Goal: Check status: Check status

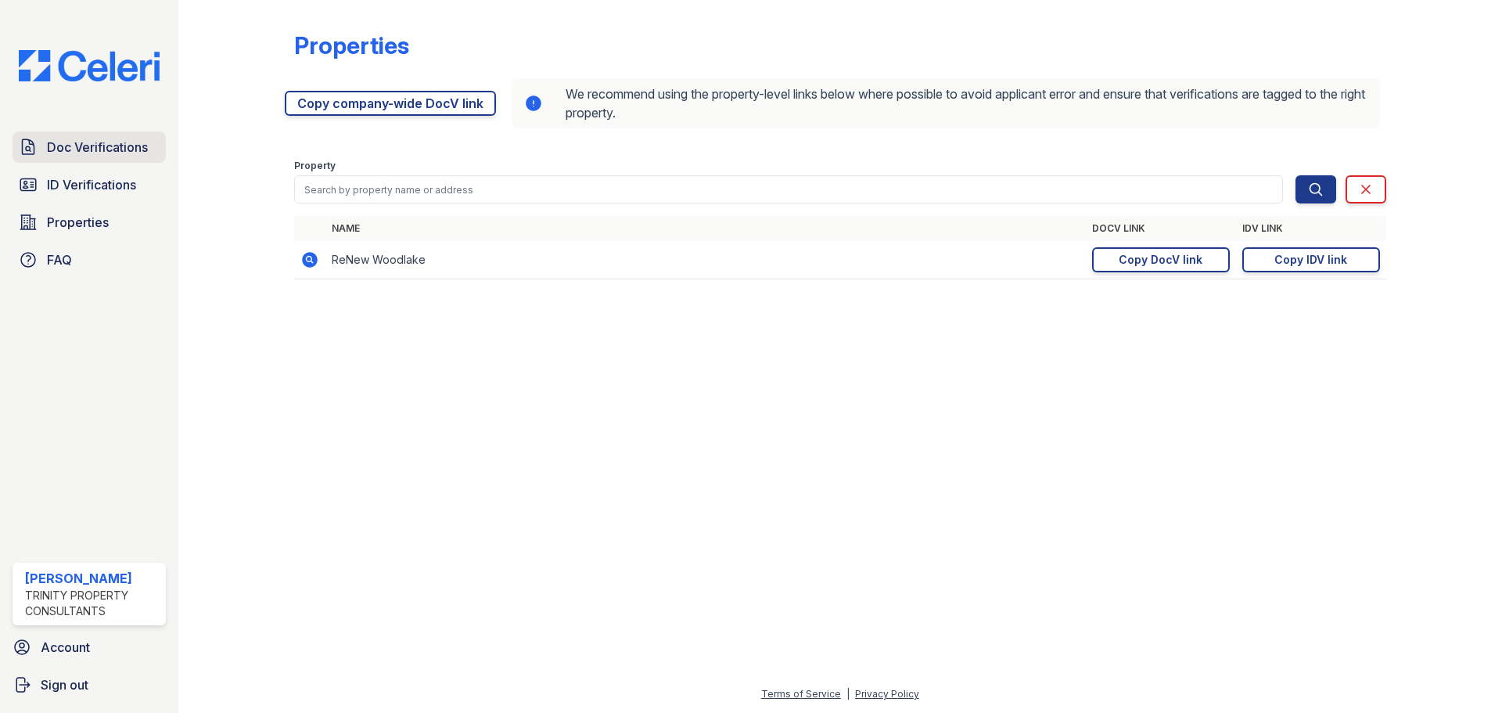
click at [60, 146] on span "Doc Verifications" at bounding box center [97, 147] width 101 height 19
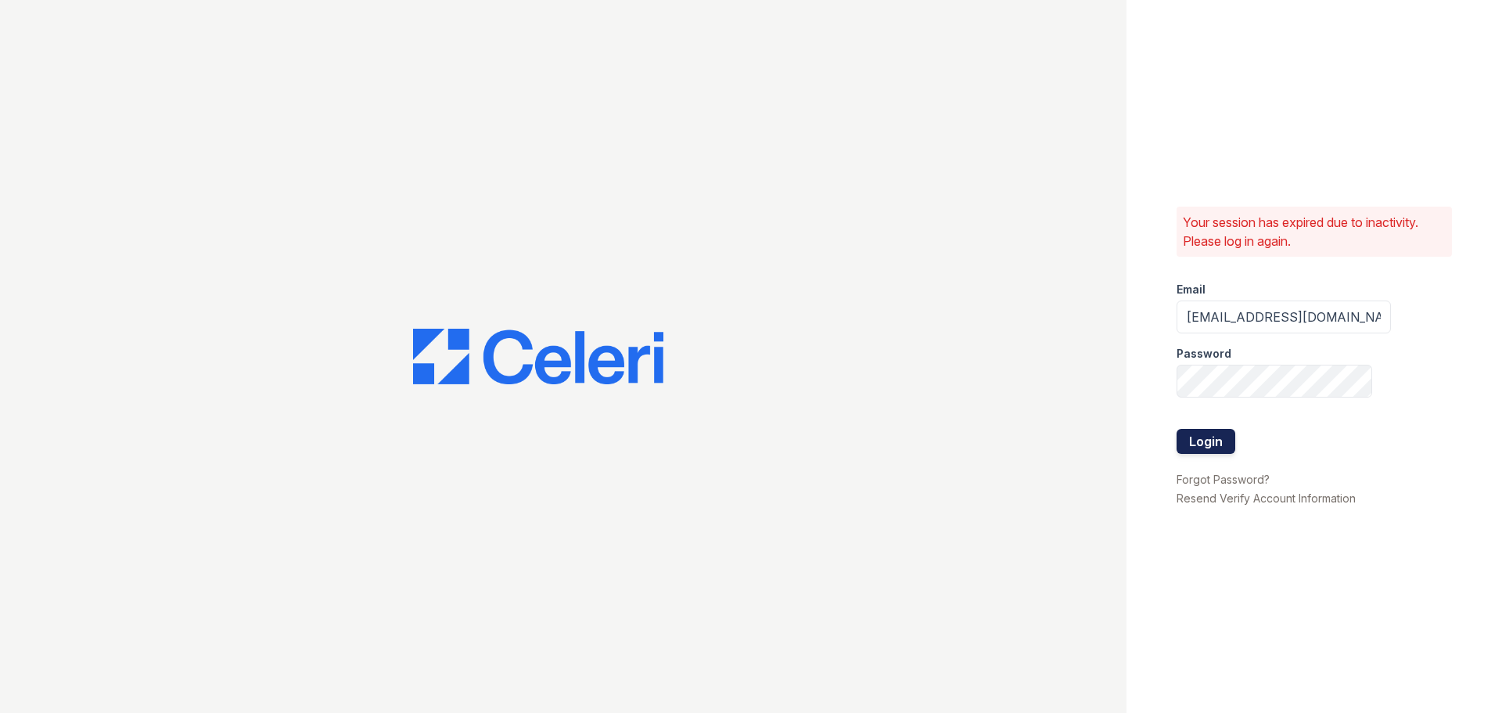
click at [1215, 452] on button "Login" at bounding box center [1206, 441] width 59 height 25
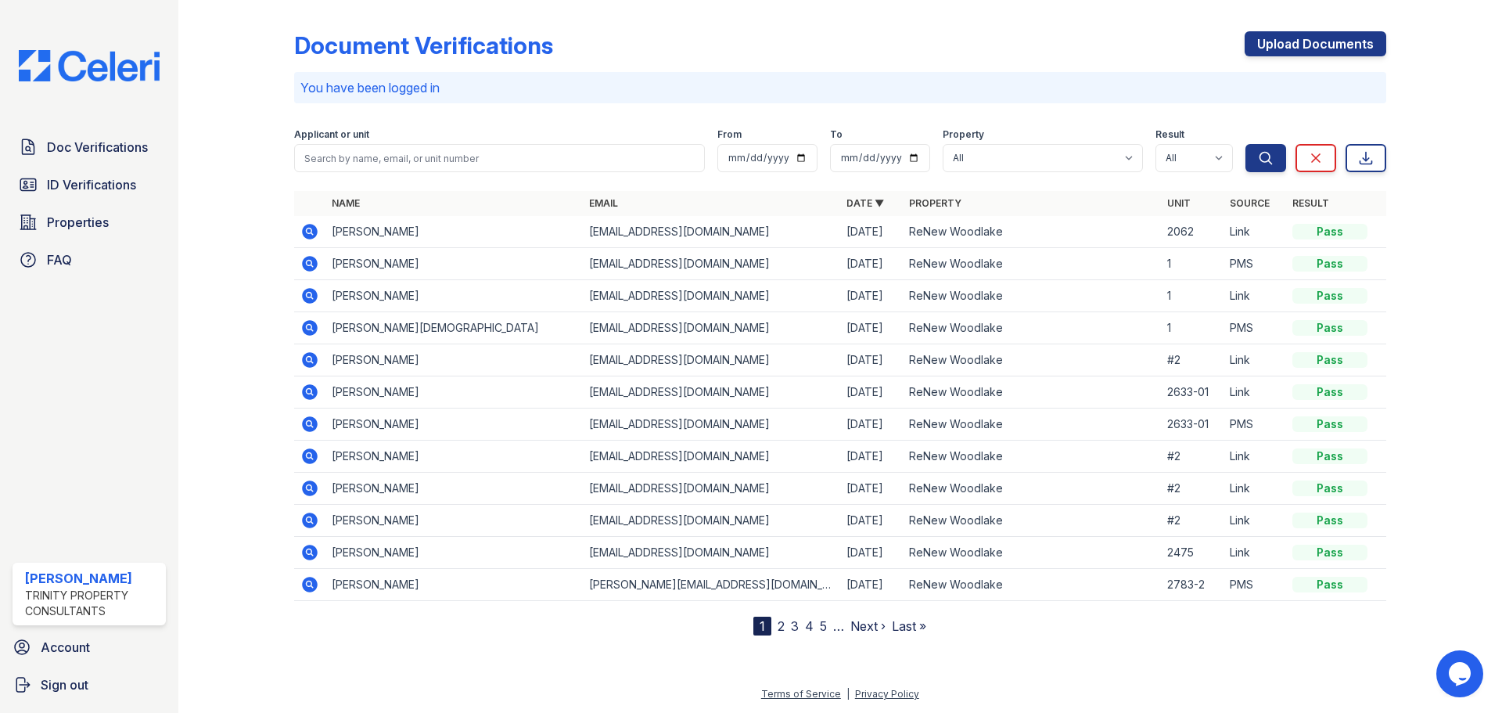
click at [313, 228] on icon at bounding box center [310, 232] width 16 height 16
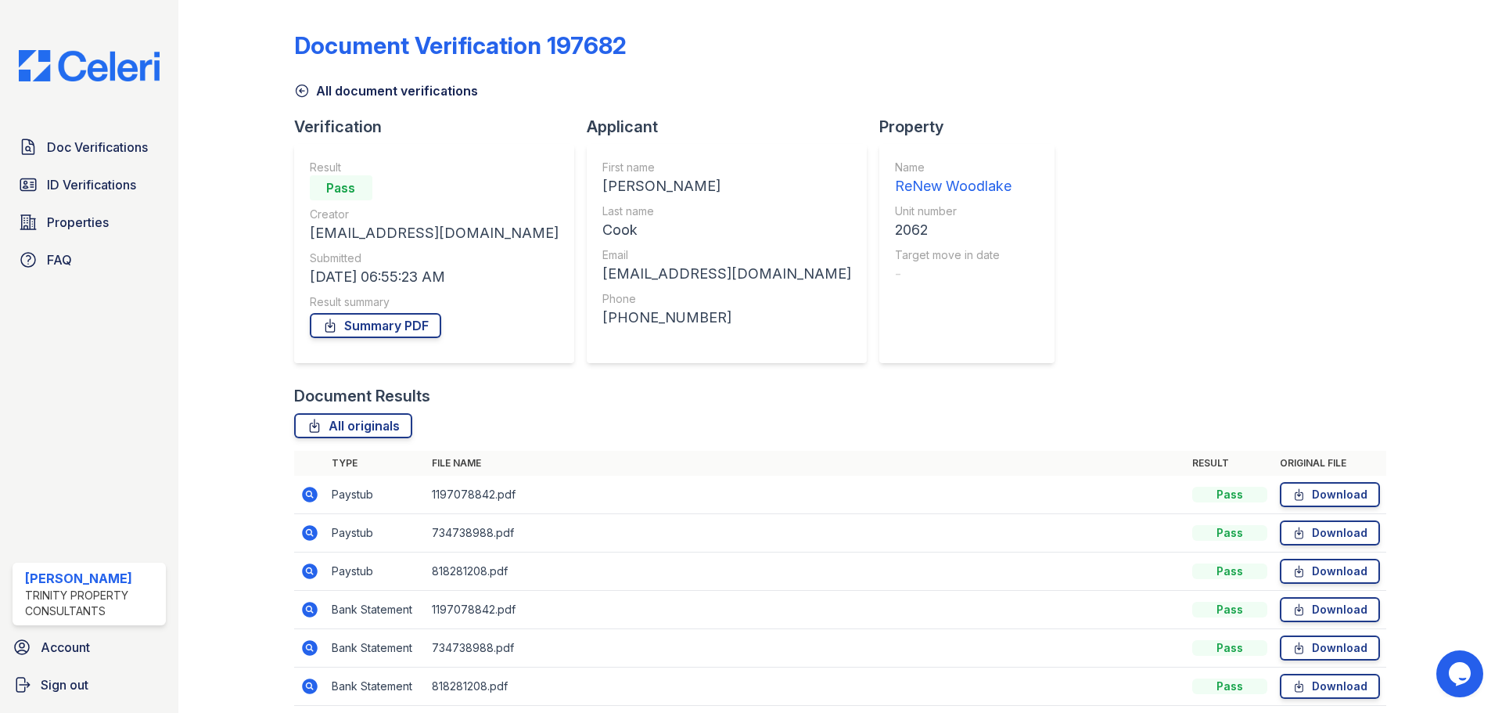
click at [311, 493] on icon at bounding box center [309, 494] width 19 height 19
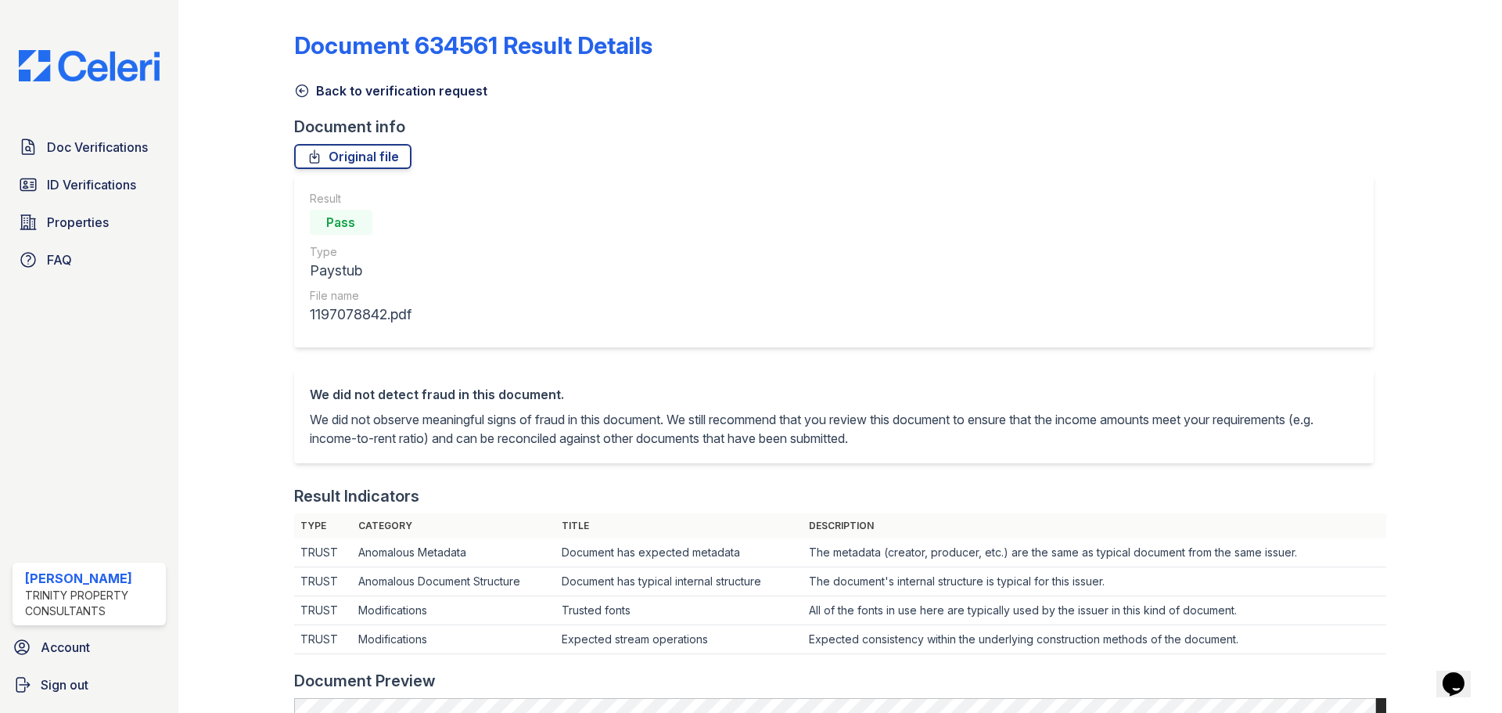
click at [304, 95] on icon at bounding box center [302, 91] width 16 height 16
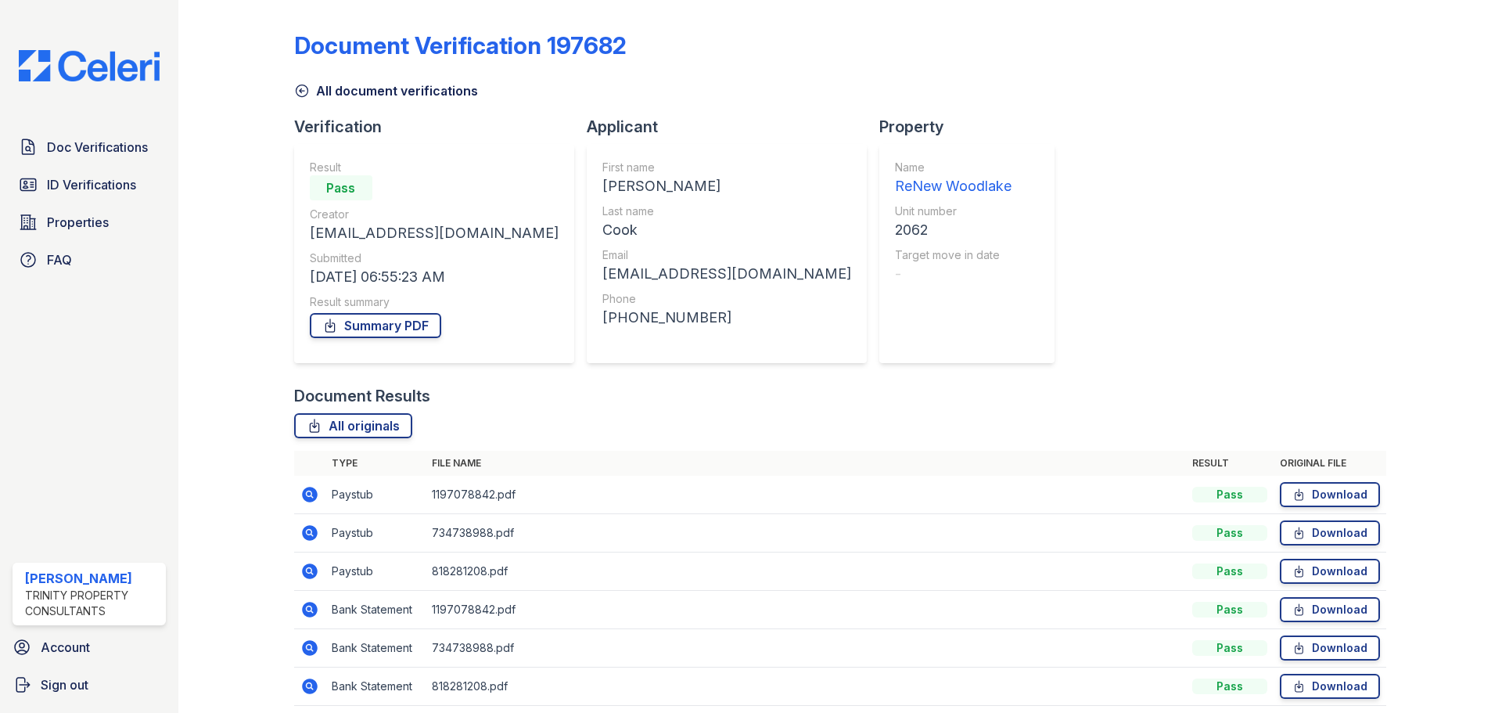
click at [308, 530] on icon at bounding box center [309, 532] width 19 height 19
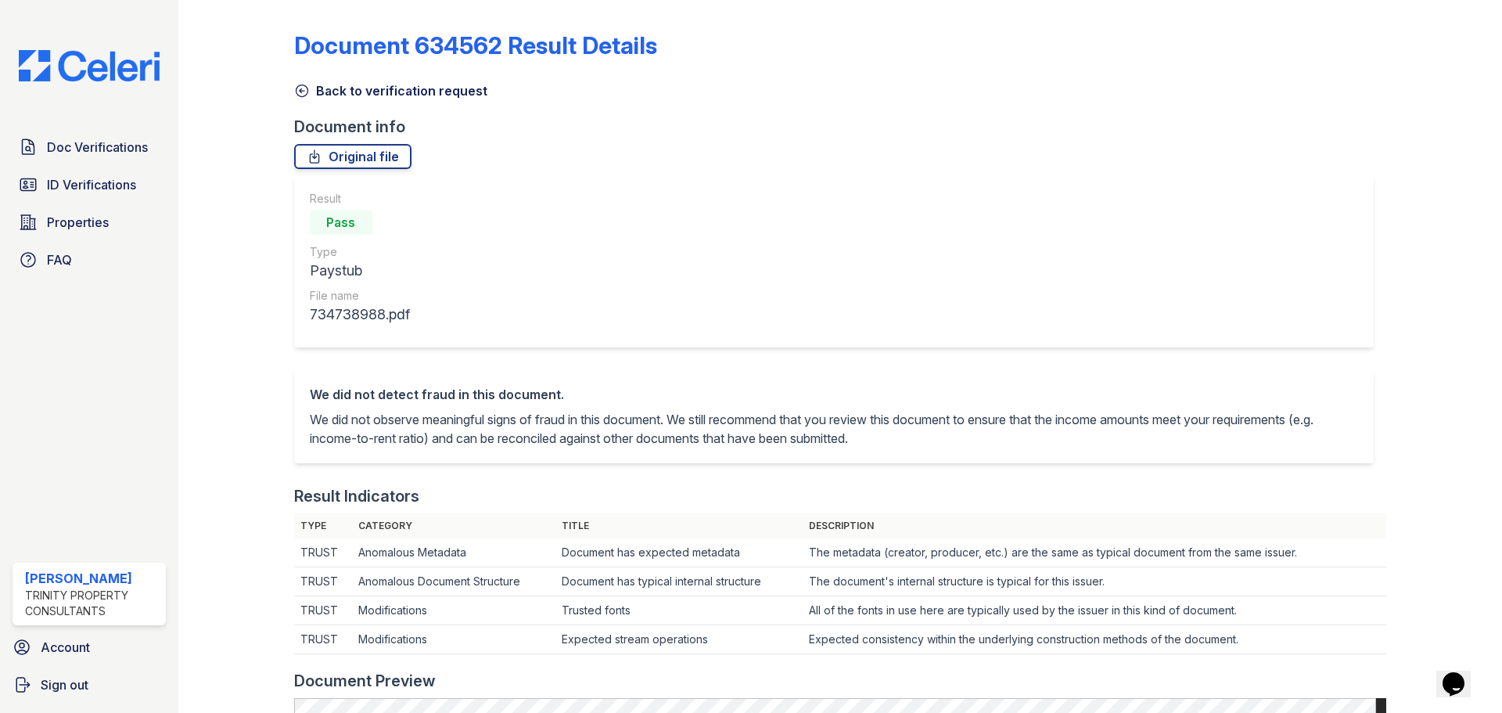
click at [300, 88] on icon at bounding box center [302, 91] width 16 height 16
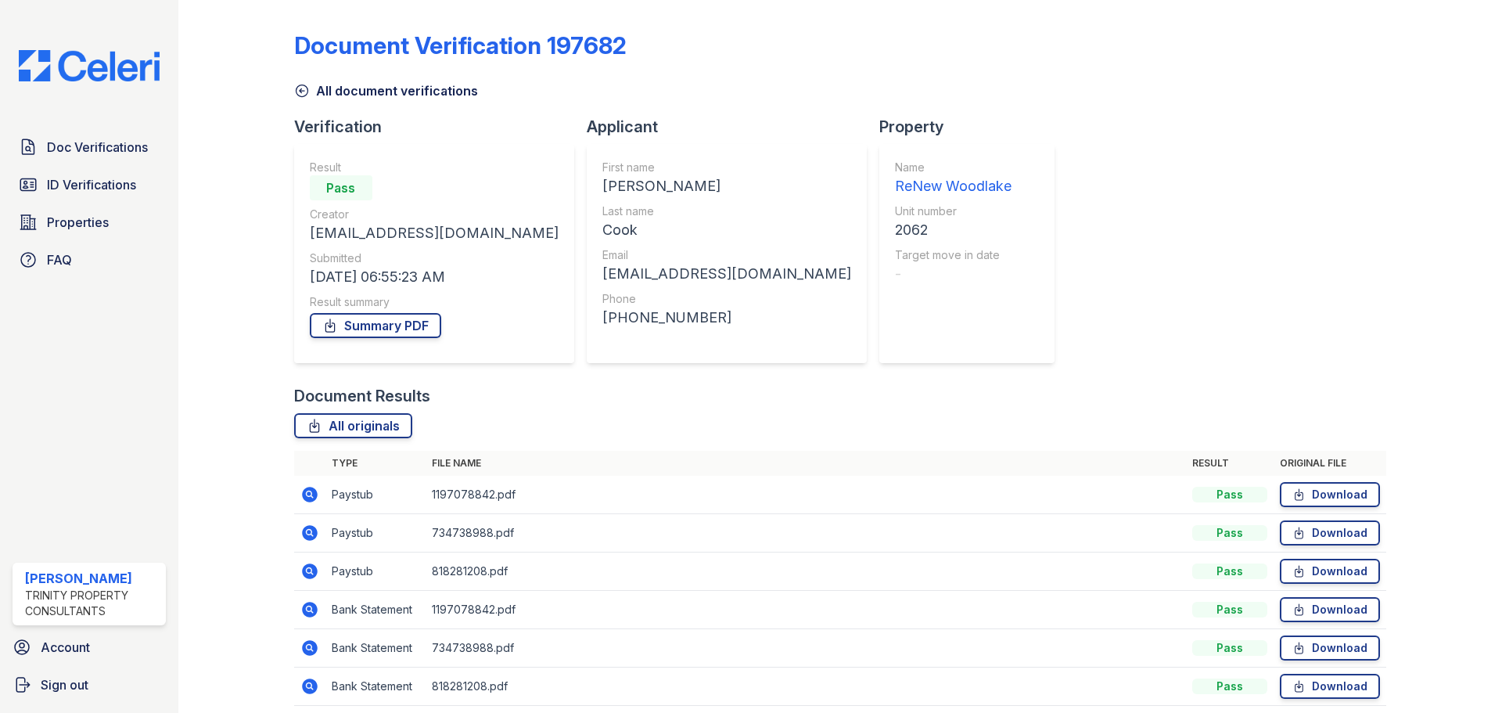
scroll to position [62, 0]
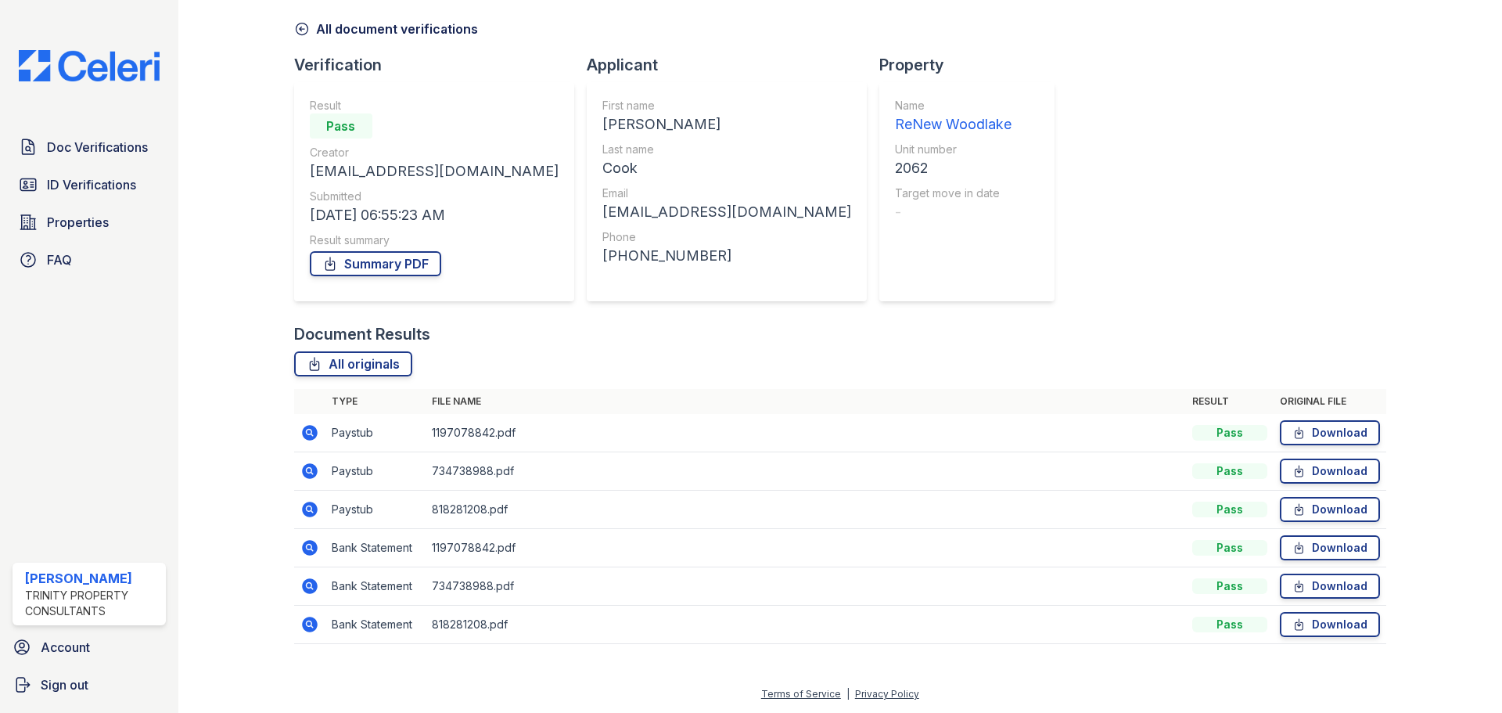
click at [300, 512] on icon at bounding box center [309, 509] width 19 height 19
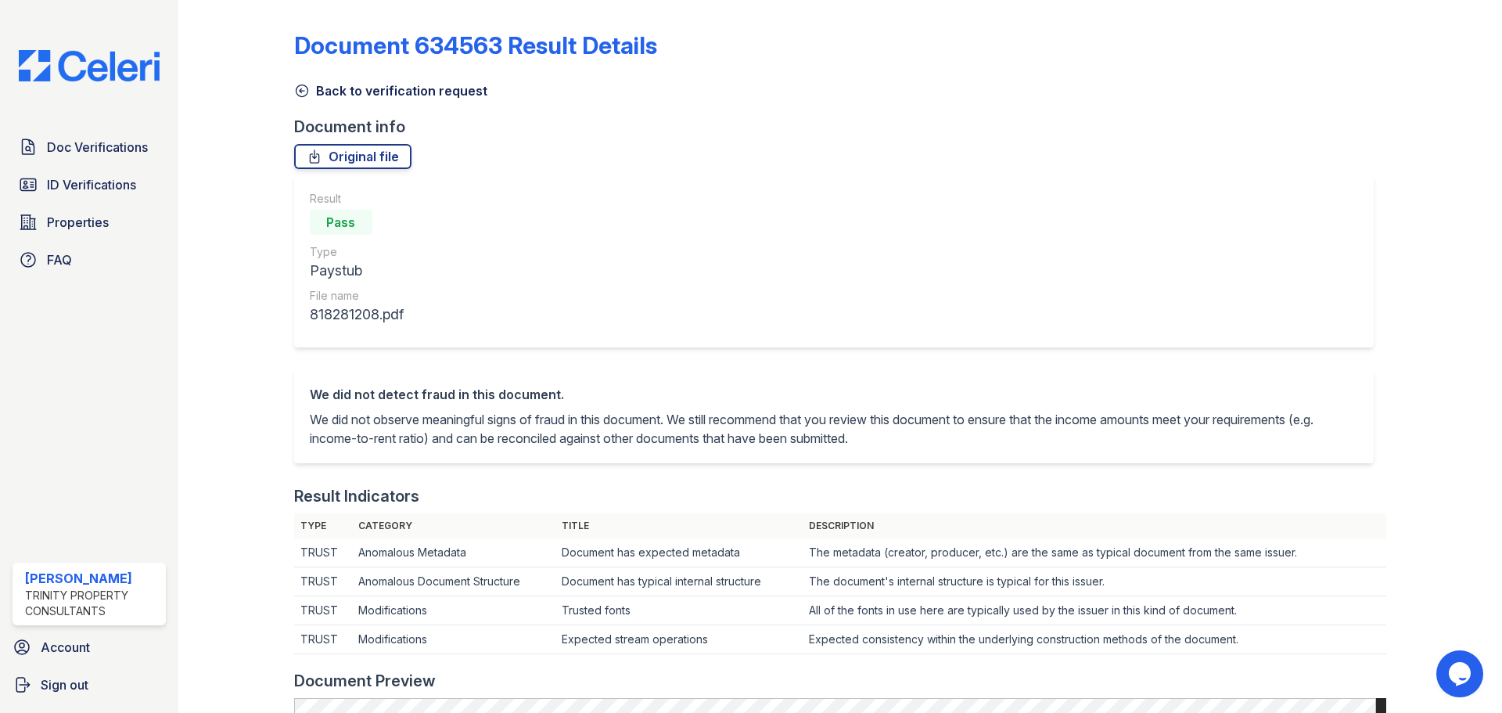
click at [335, 91] on link "Back to verification request" at bounding box center [390, 90] width 193 height 19
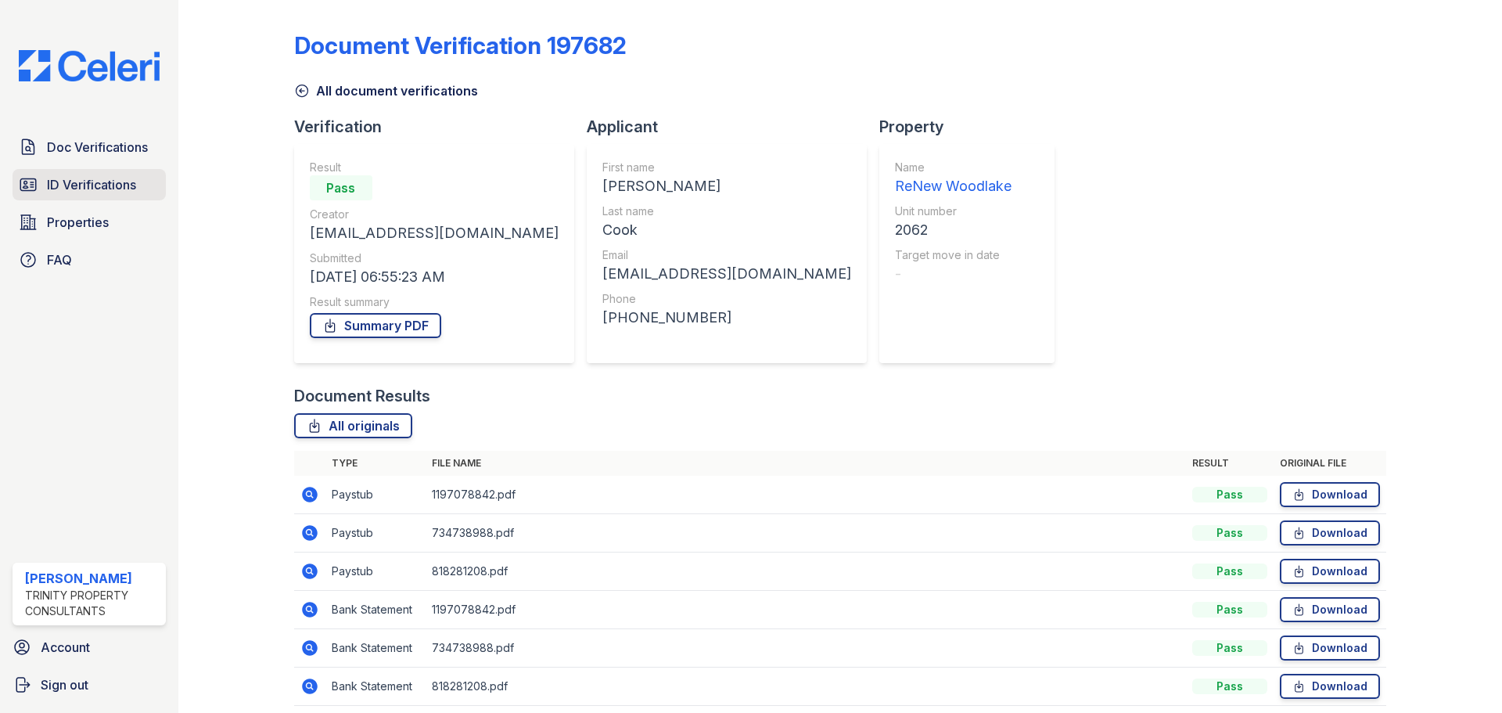
drag, startPoint x: 56, startPoint y: 177, endPoint x: 99, endPoint y: 170, distance: 42.8
click at [56, 177] on span "ID Verifications" at bounding box center [91, 184] width 89 height 19
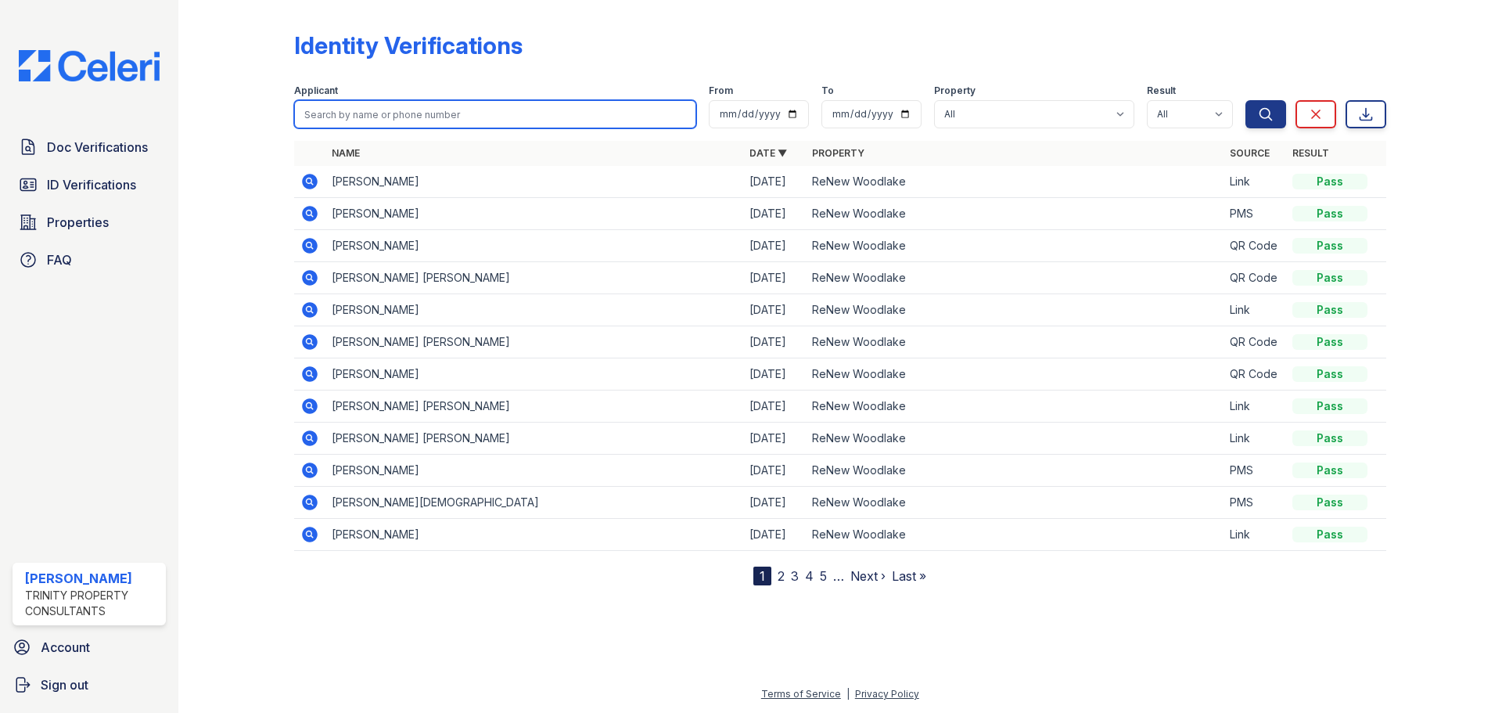
click at [401, 119] on input "search" at bounding box center [495, 114] width 402 height 28
type input "buckl"
click at [1246, 100] on button "Search" at bounding box center [1266, 114] width 41 height 28
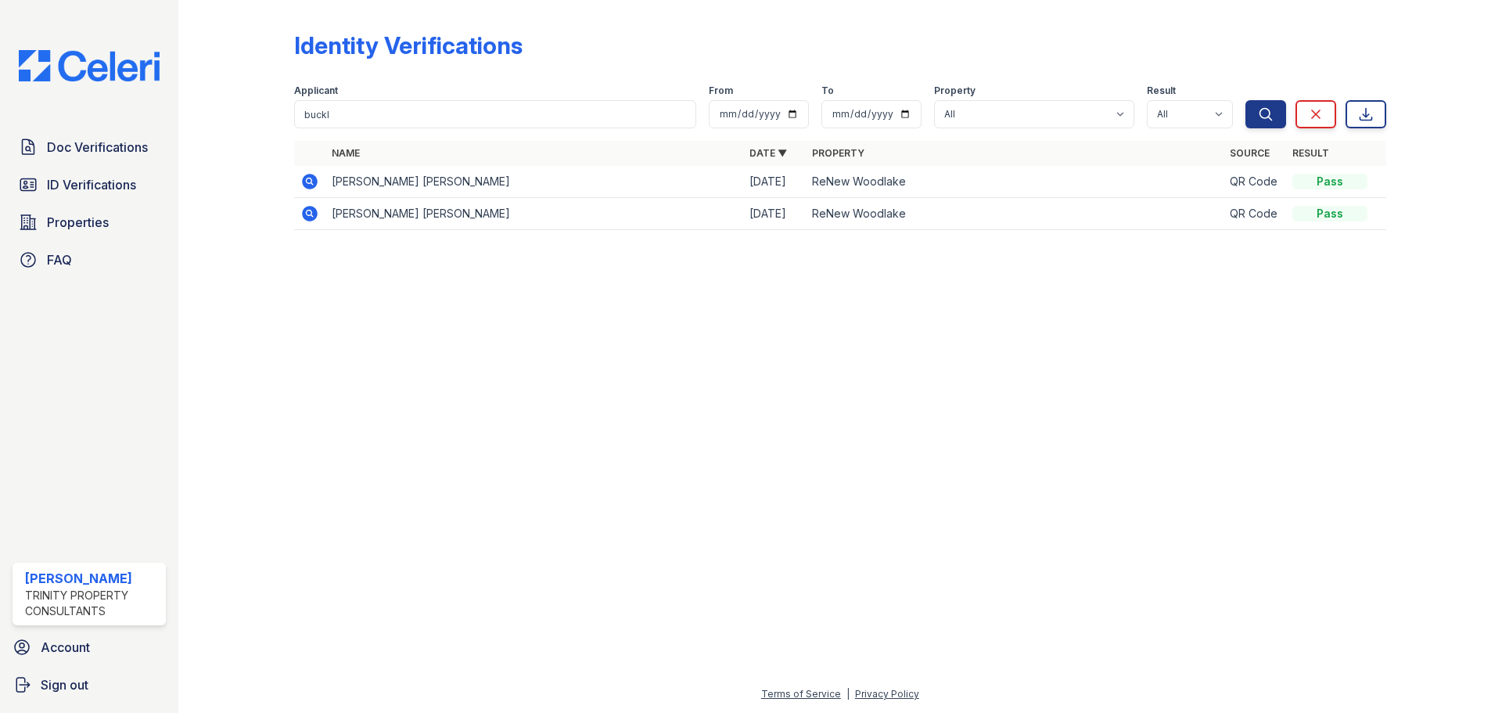
click at [313, 180] on icon at bounding box center [310, 182] width 16 height 16
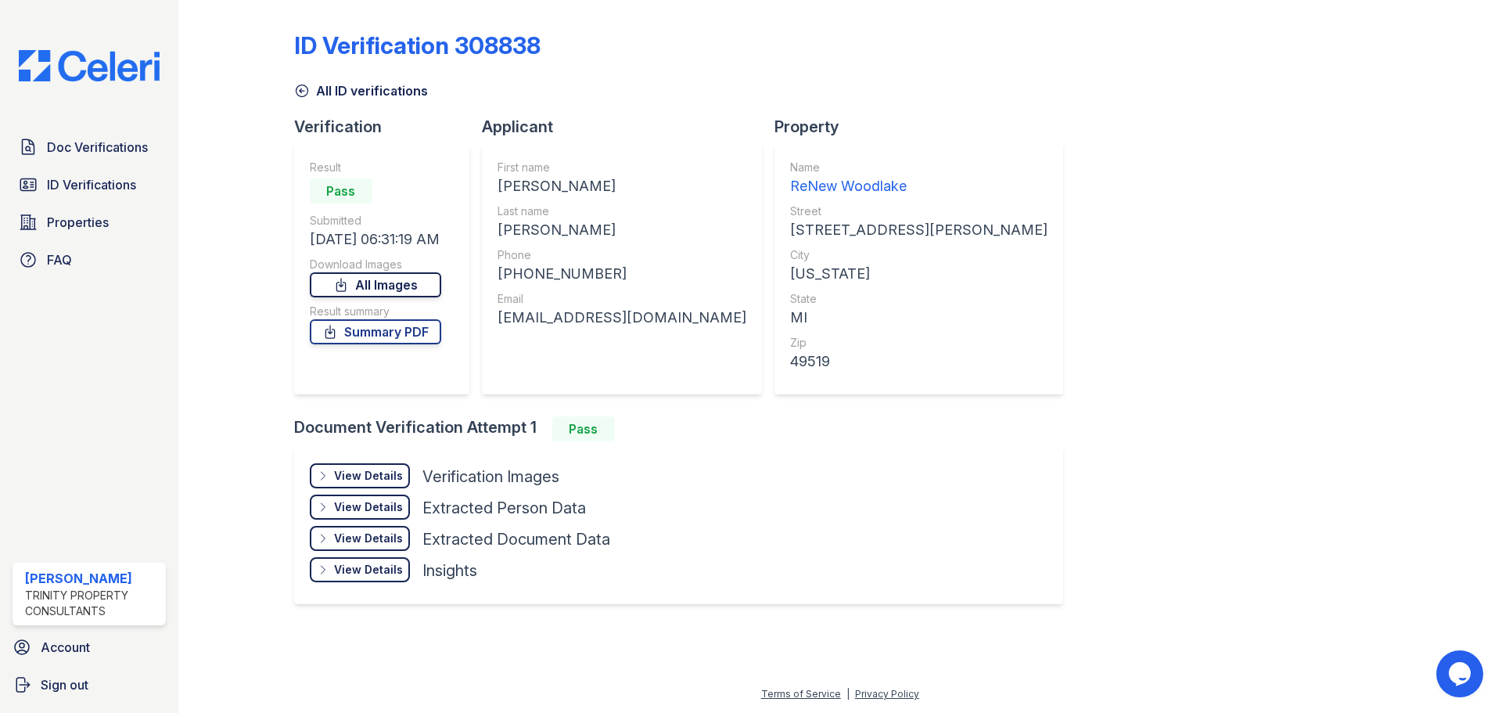
click at [385, 294] on link "All Images" at bounding box center [375, 284] width 131 height 25
click at [390, 296] on link "All Images" at bounding box center [375, 284] width 131 height 25
click at [101, 160] on link "Doc Verifications" at bounding box center [89, 146] width 153 height 31
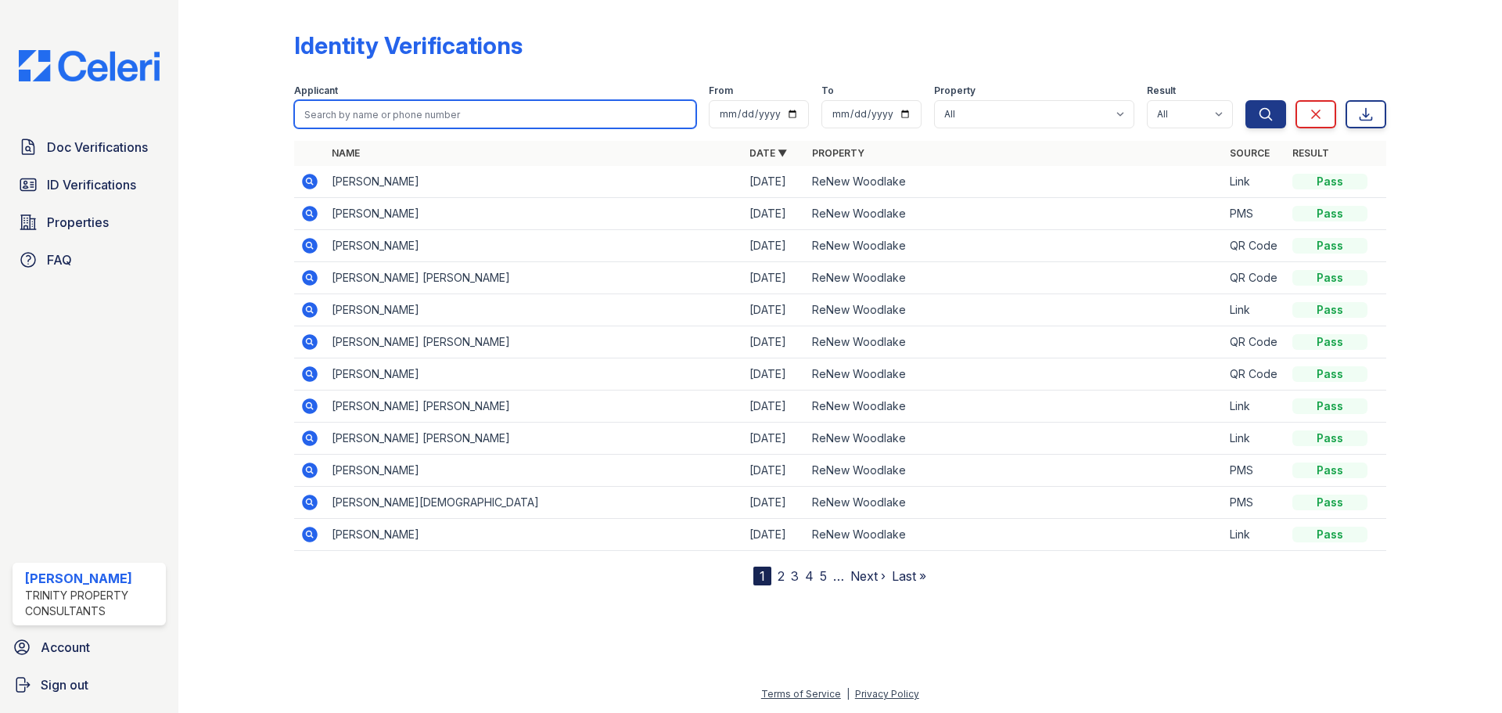
click at [442, 121] on input "search" at bounding box center [495, 114] width 402 height 28
type input "taylor"
click at [1246, 100] on button "Search" at bounding box center [1266, 114] width 41 height 28
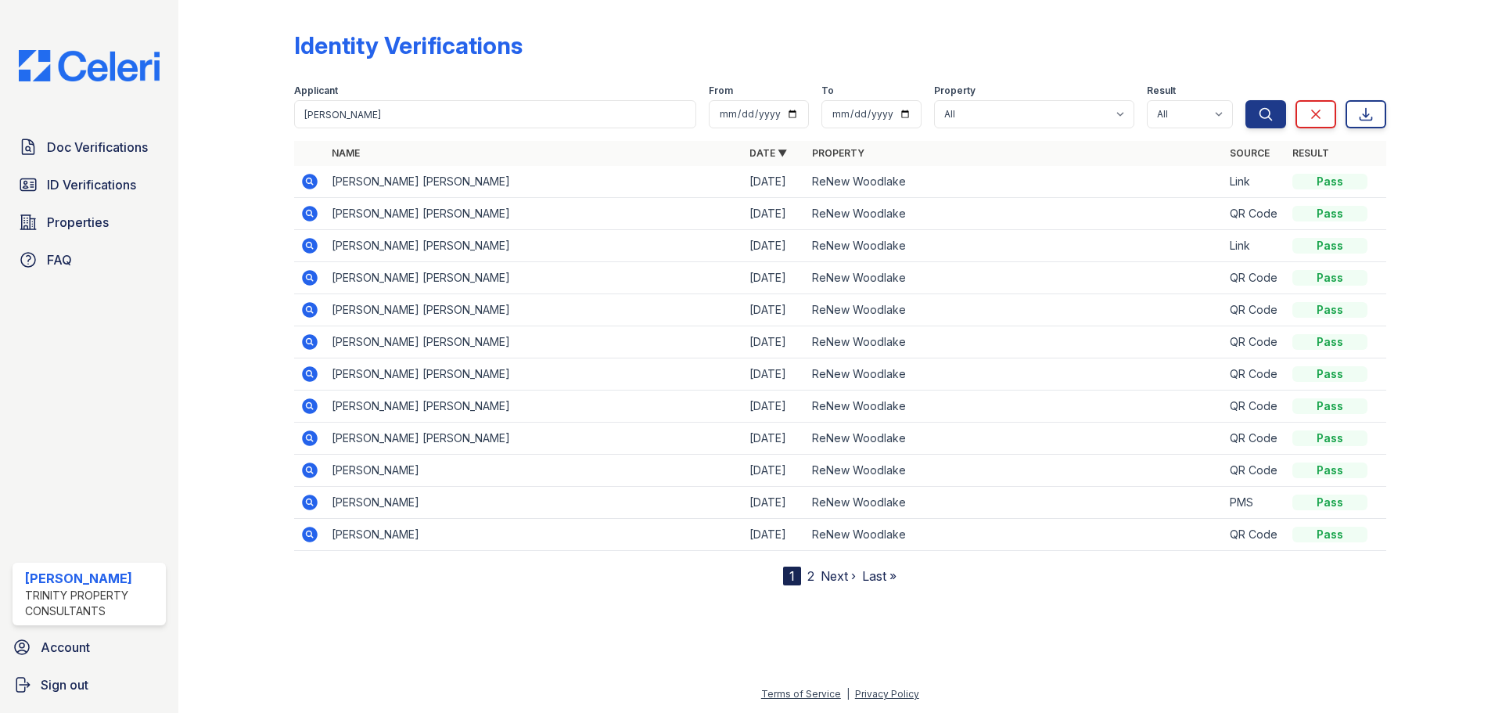
click at [303, 215] on icon at bounding box center [310, 214] width 16 height 16
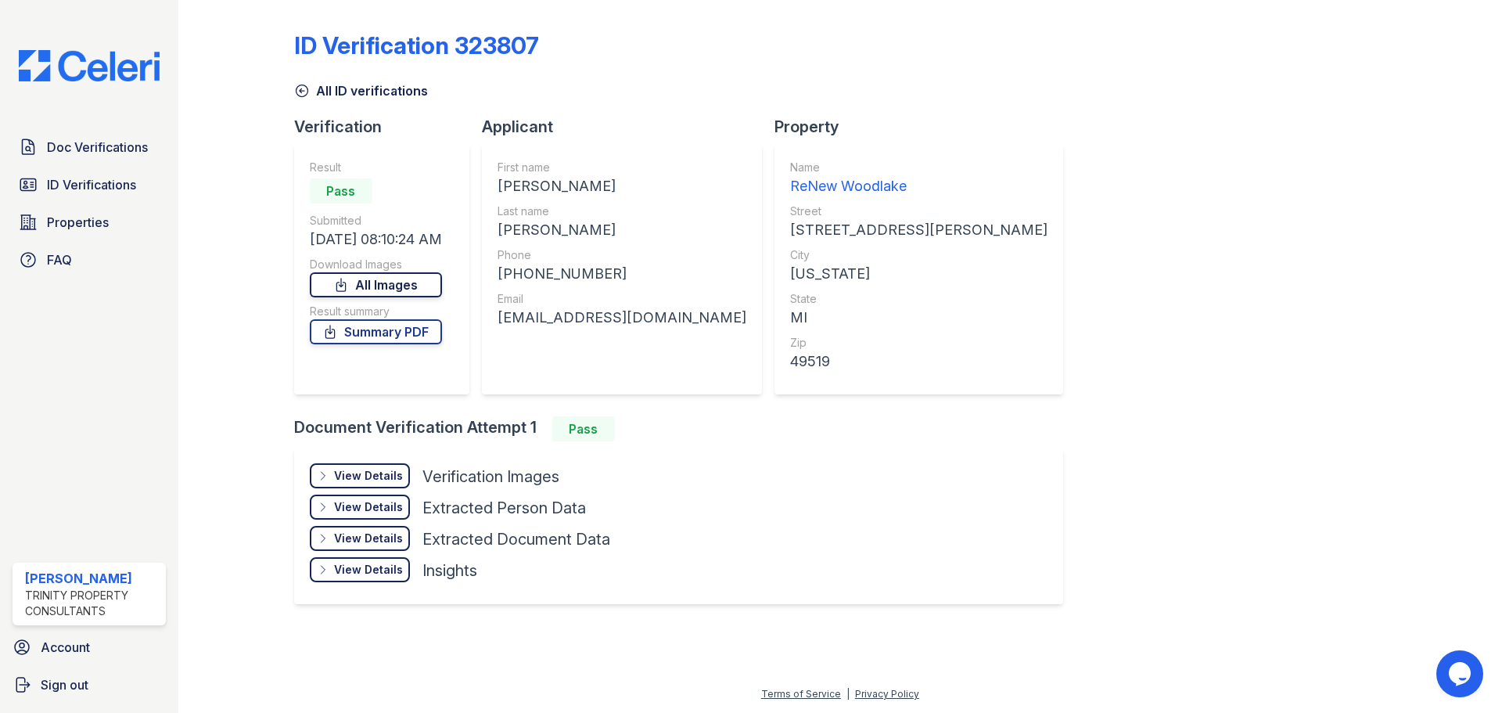
click at [385, 295] on link "All Images" at bounding box center [376, 284] width 132 height 25
